Goal: Task Accomplishment & Management: Manage account settings

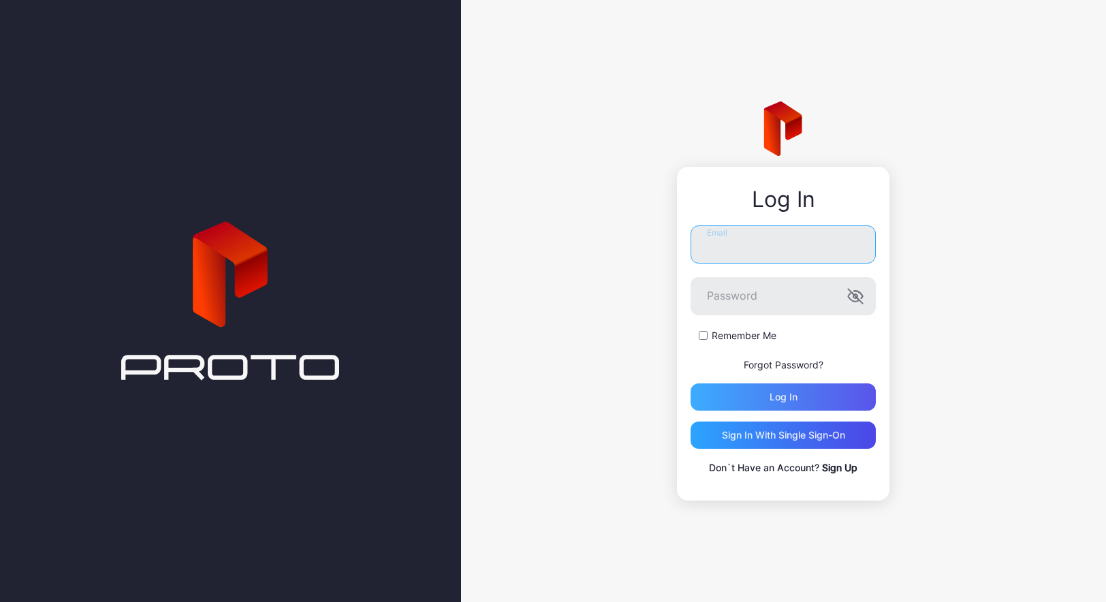
type input "**********"
click at [746, 407] on div "Log in" at bounding box center [783, 397] width 185 height 27
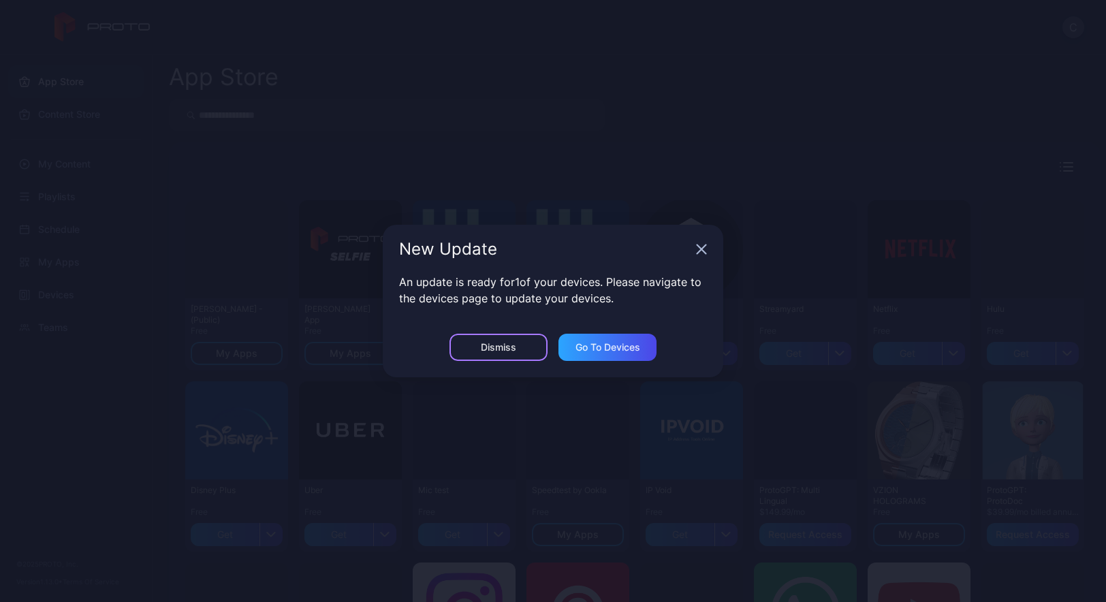
click at [503, 357] on div "Dismiss" at bounding box center [499, 347] width 98 height 27
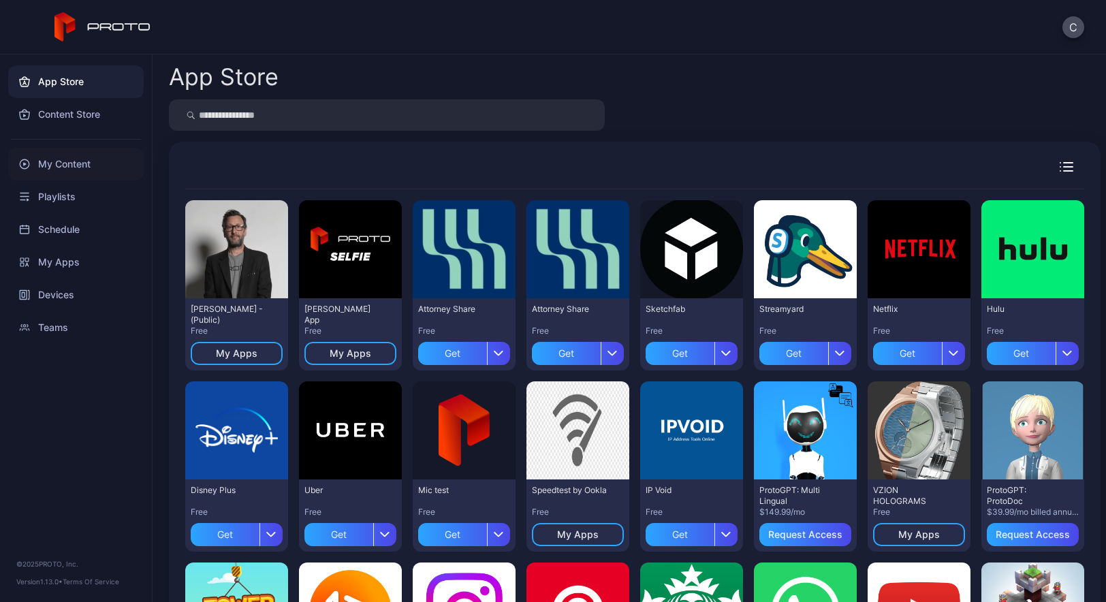
click at [66, 160] on div "My Content" at bounding box center [76, 164] width 136 height 33
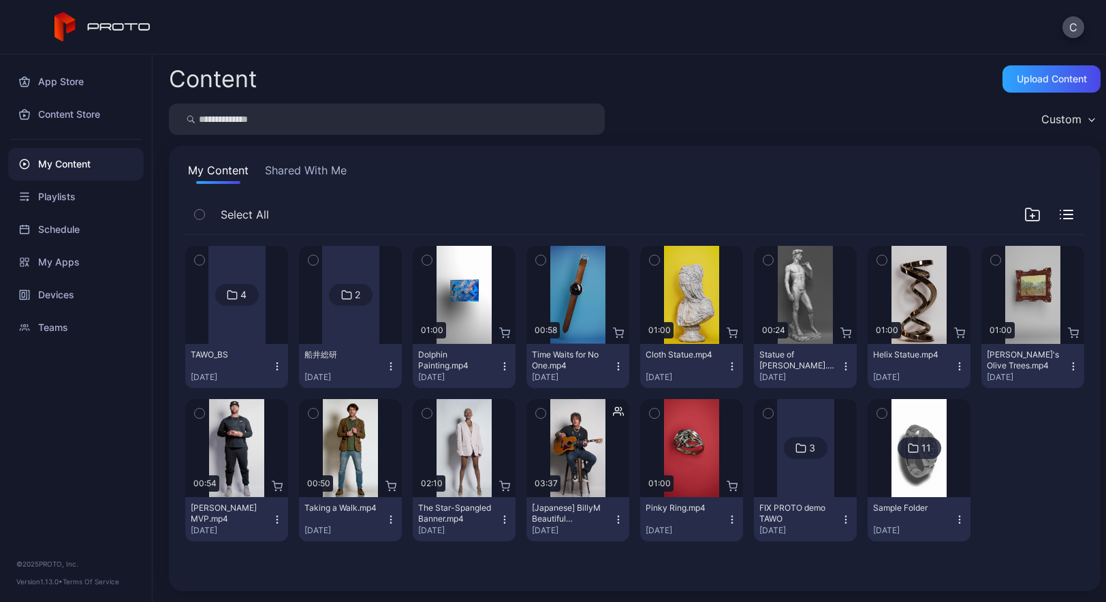
click at [201, 256] on icon "button" at bounding box center [200, 260] width 10 height 15
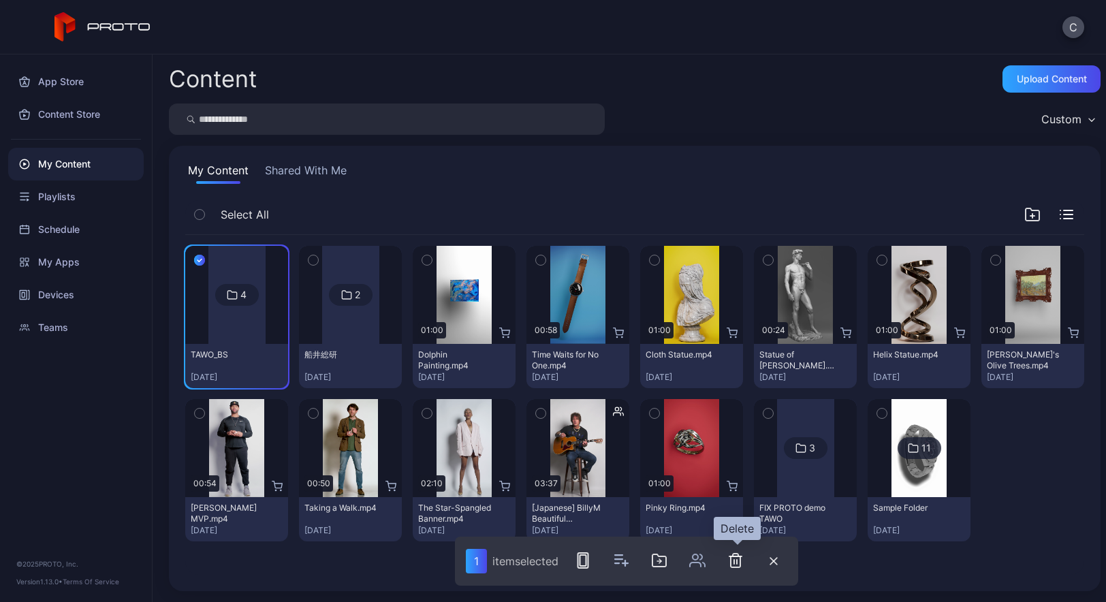
click at [747, 570] on button "button" at bounding box center [735, 560] width 27 height 27
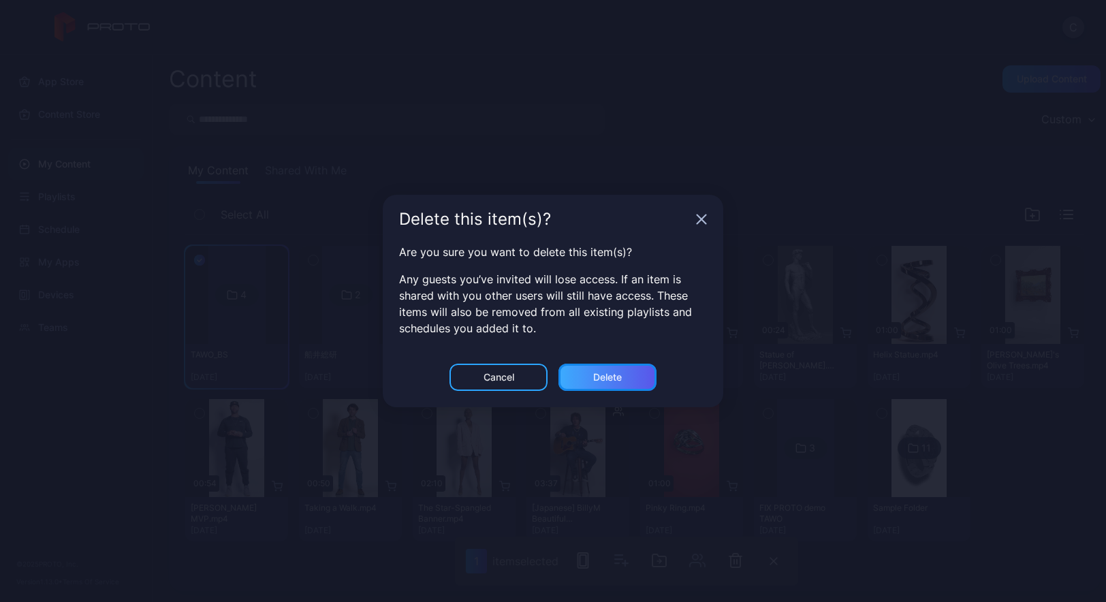
click at [624, 380] on div "Delete" at bounding box center [608, 377] width 98 height 27
